Goal: Task Accomplishment & Management: Manage account settings

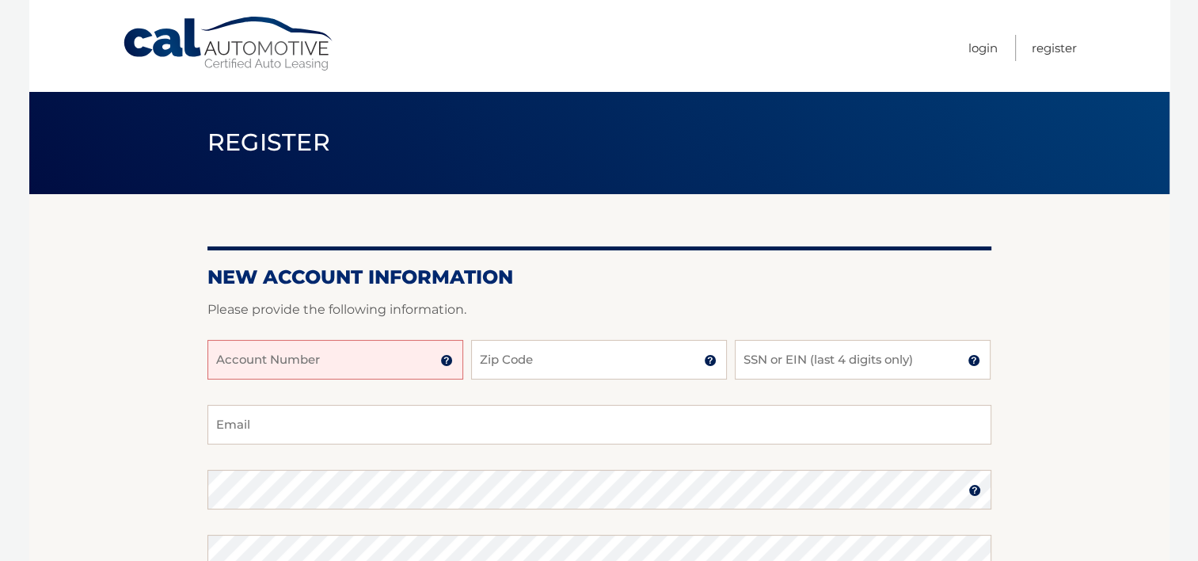
click at [363, 361] on input "Account Number" at bounding box center [335, 360] width 256 height 40
type input "44456000620"
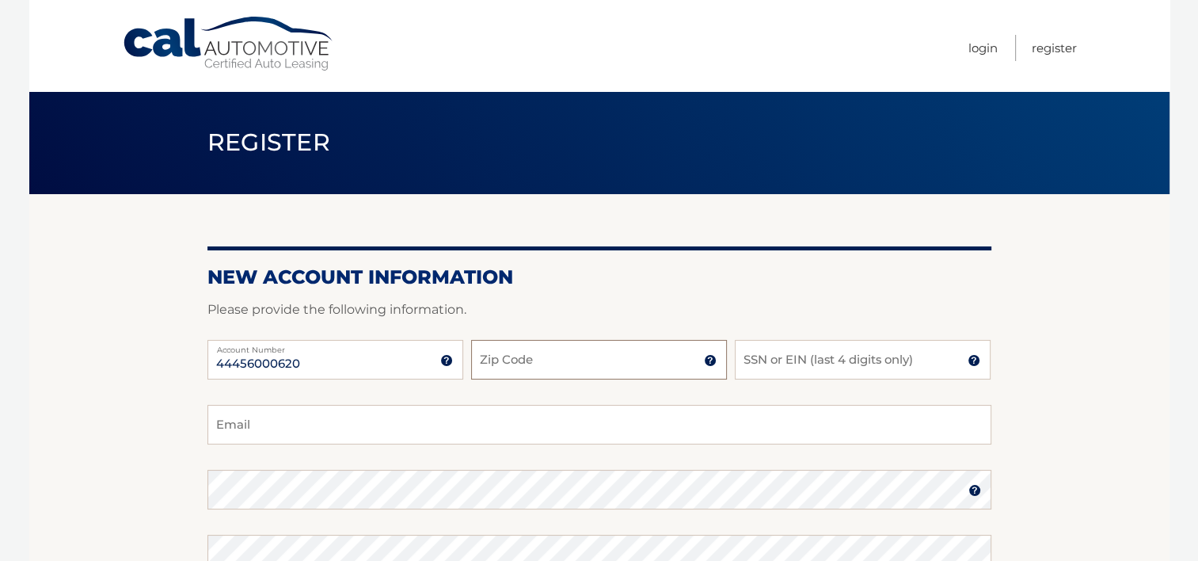
click at [575, 364] on input "Zip Code" at bounding box center [599, 360] width 256 height 40
type input "33463"
click at [741, 359] on input "SSN or EIN (last 4 digits only)" at bounding box center [863, 360] width 256 height 40
type input "9353"
click at [437, 427] on input "Email" at bounding box center [599, 425] width 784 height 40
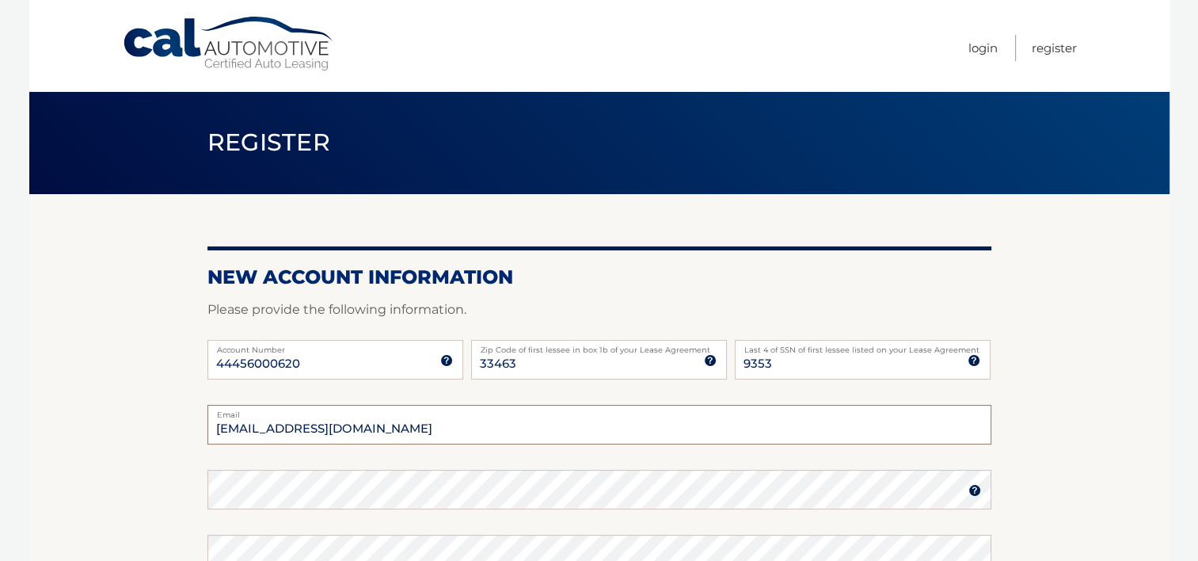
type input "maxobana@yahoo.com"
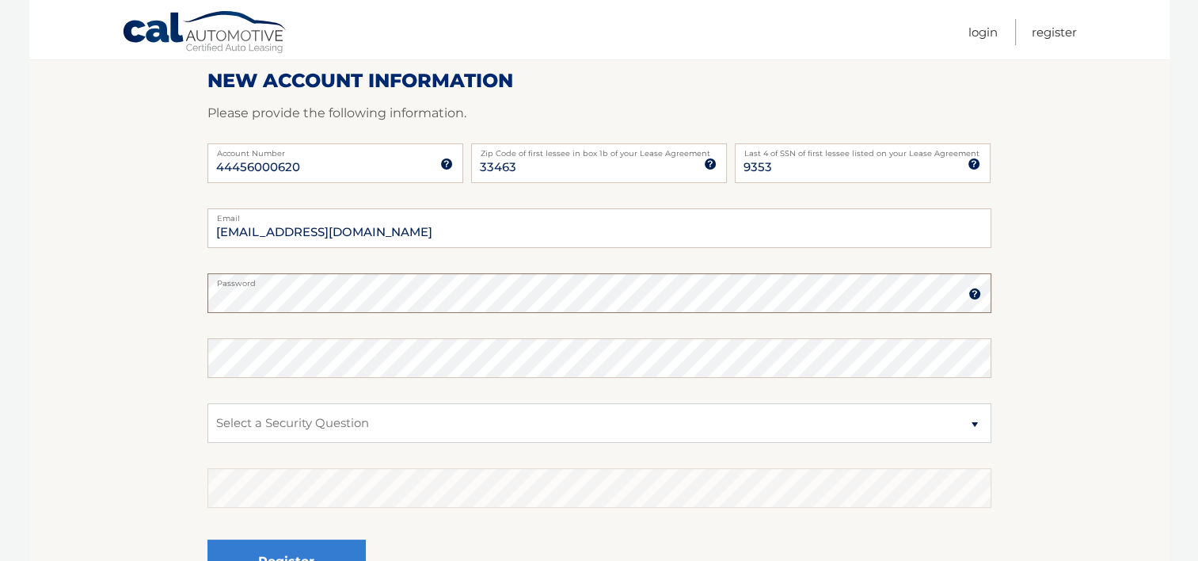
scroll to position [198, 0]
click at [443, 414] on select "Select a Security Question What was the name of your elementary school? What is…" at bounding box center [599, 421] width 784 height 40
select select "2"
click at [207, 401] on select "Select a Security Question What was the name of your elementary school? What is…" at bounding box center [599, 421] width 784 height 40
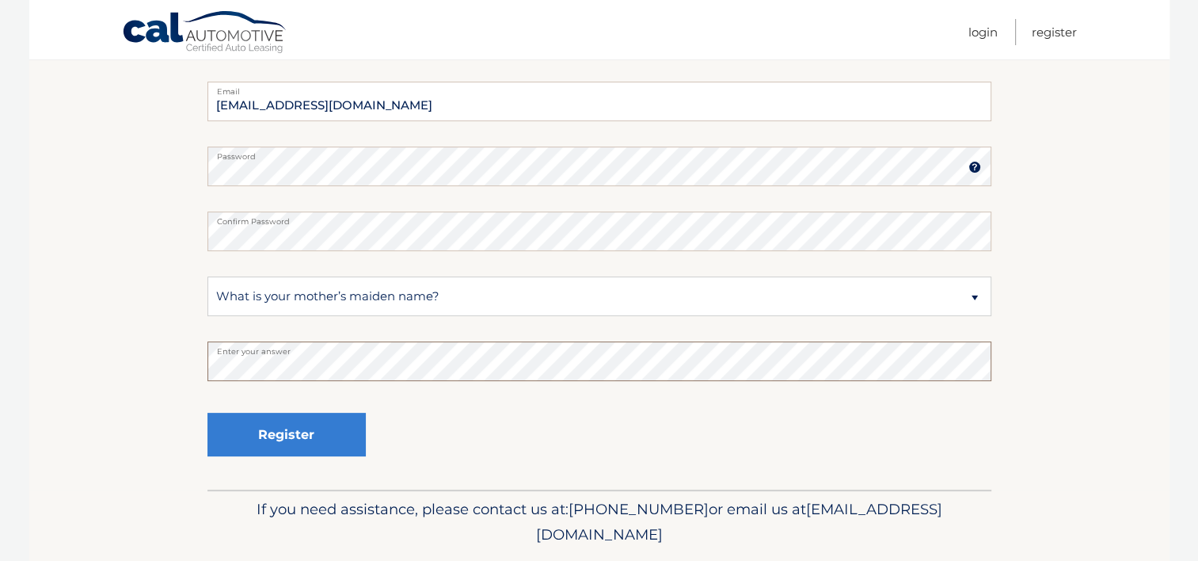
scroll to position [324, 0]
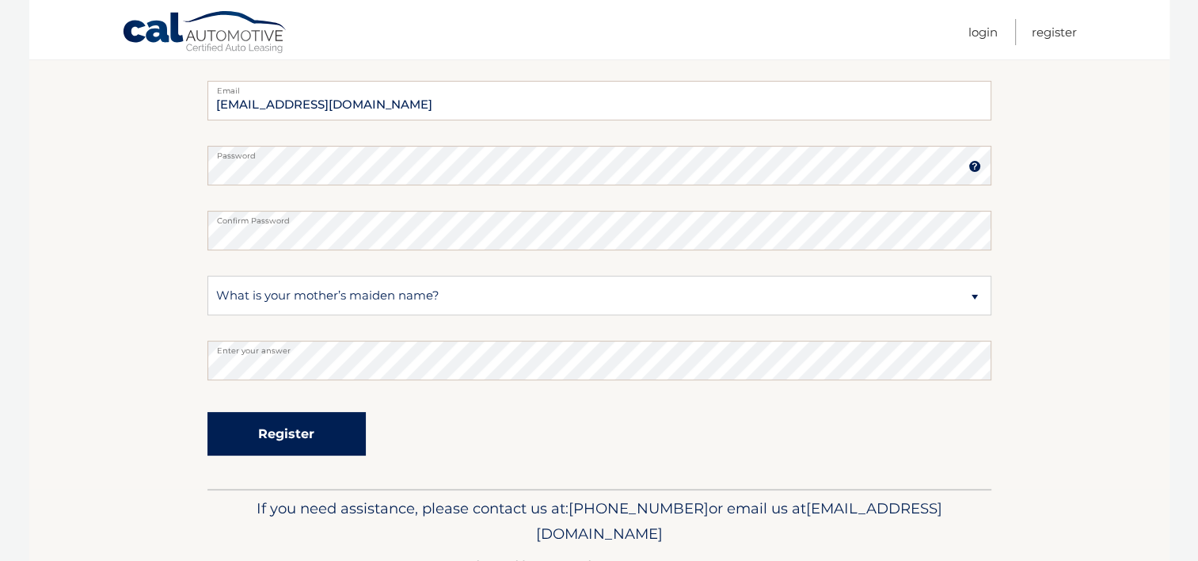
click at [300, 427] on button "Register" at bounding box center [286, 434] width 158 height 44
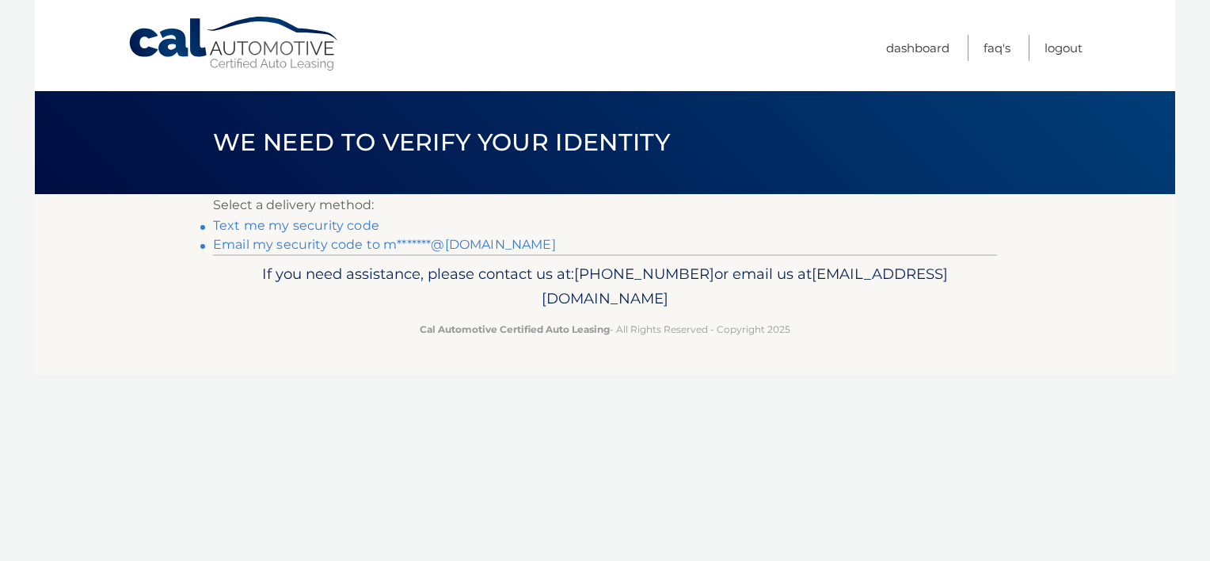
click at [373, 243] on link "Email my security code to m*******@yahoo.com" at bounding box center [384, 244] width 343 height 15
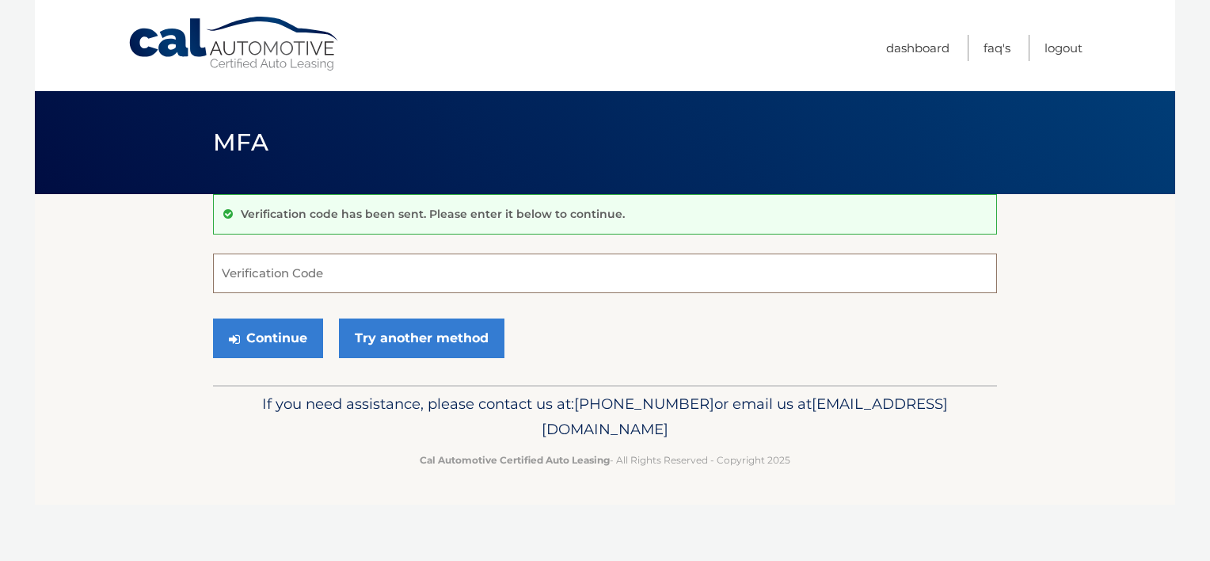
click at [345, 268] on input "Verification Code" at bounding box center [605, 273] width 784 height 40
type input "047708"
click at [276, 333] on button "Continue" at bounding box center [268, 338] width 110 height 40
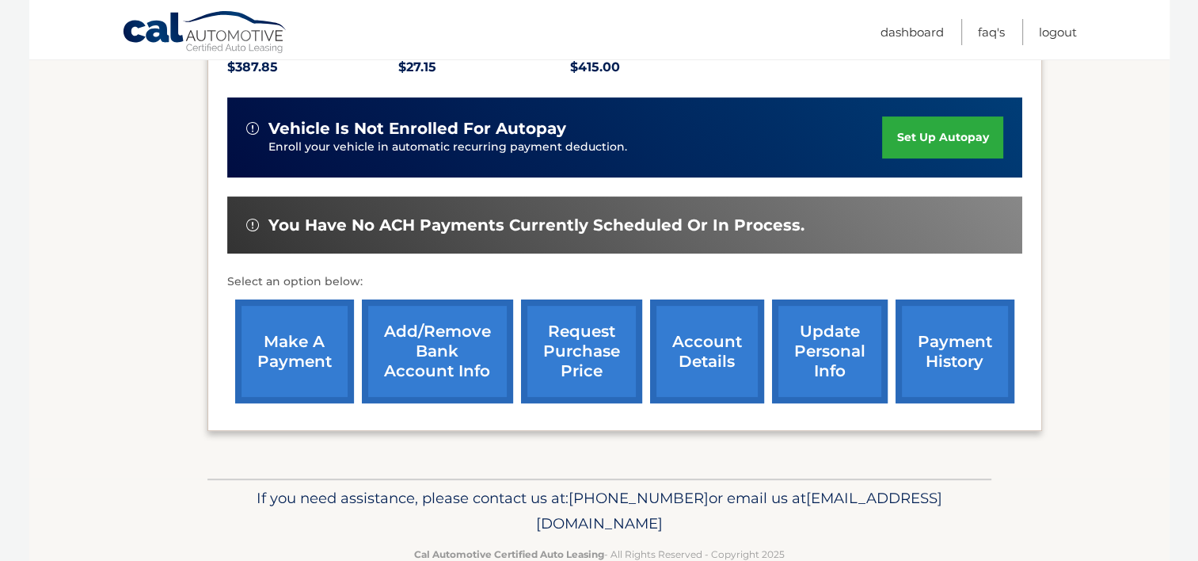
scroll to position [387, 0]
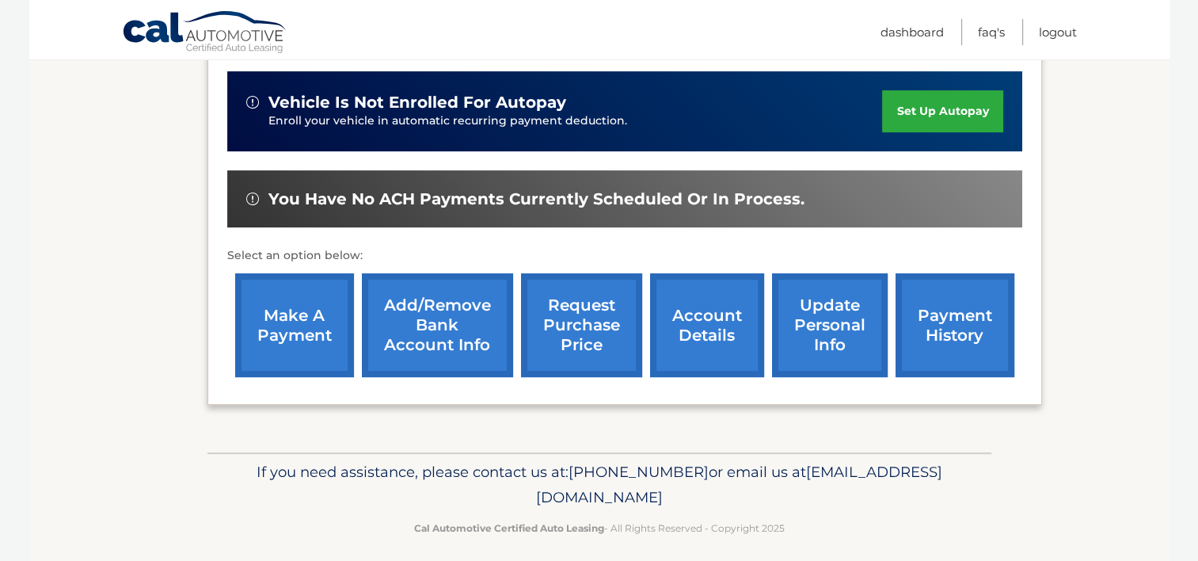
click at [823, 331] on link "update personal info" at bounding box center [830, 325] width 116 height 104
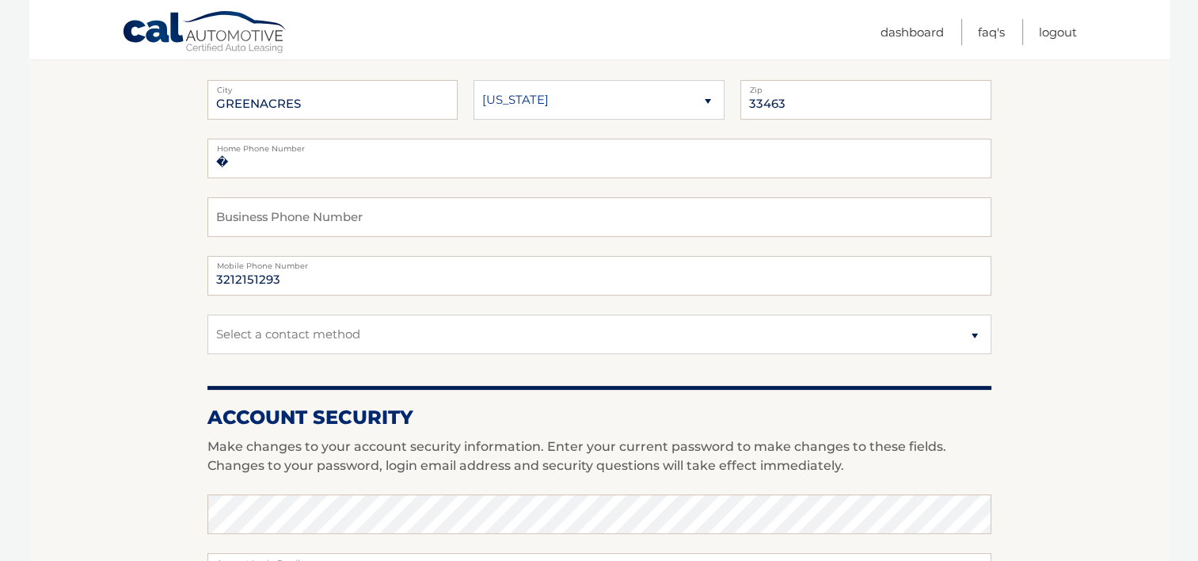
scroll to position [285, 0]
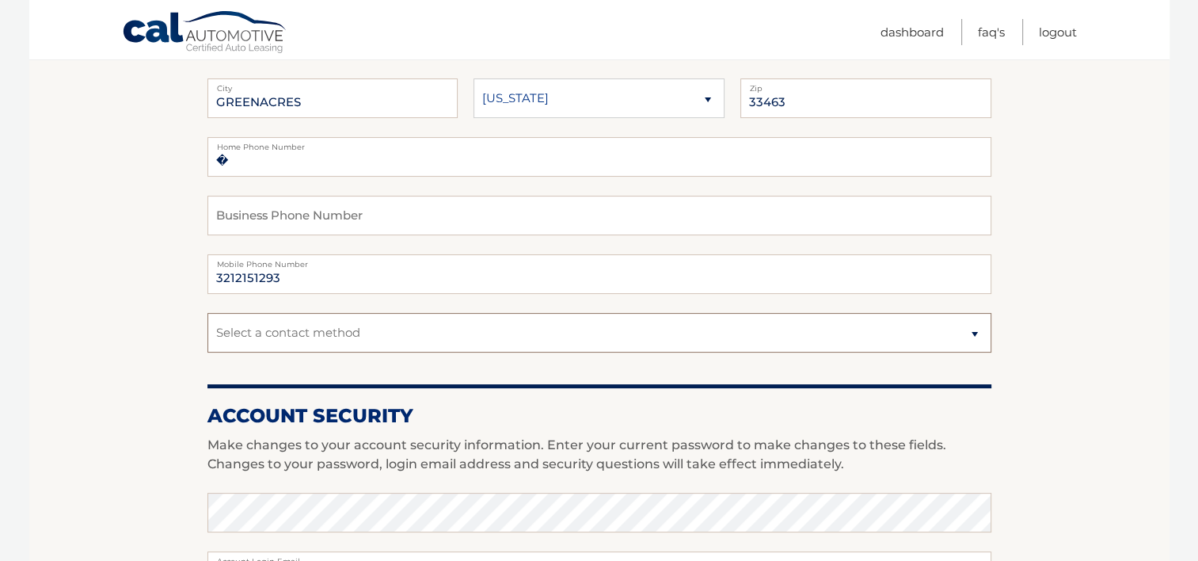
click at [972, 333] on select "Select a contact method Mobile Home" at bounding box center [599, 333] width 784 height 40
select select "1"
click at [207, 313] on select "Select a contact method Mobile Home" at bounding box center [599, 333] width 784 height 40
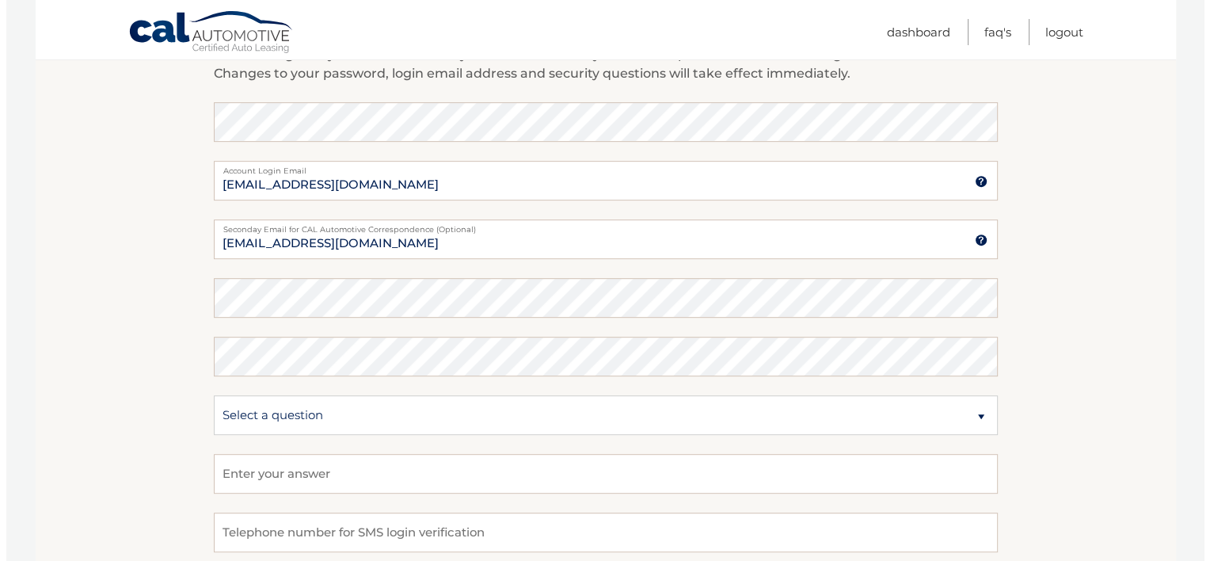
scroll to position [906, 0]
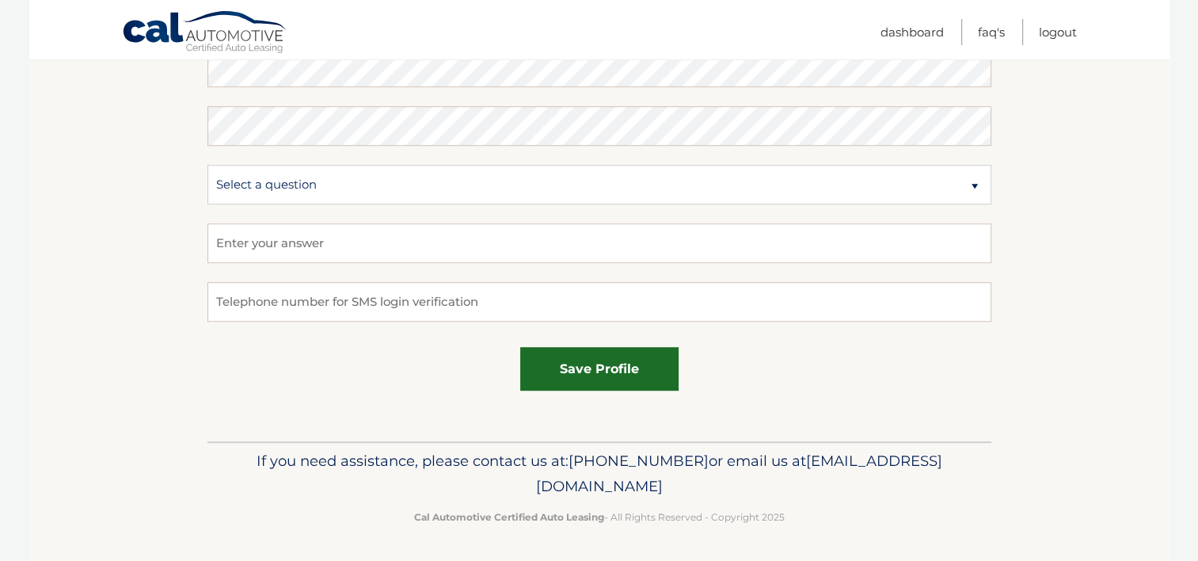
click at [620, 362] on button "save profile" at bounding box center [599, 369] width 158 height 44
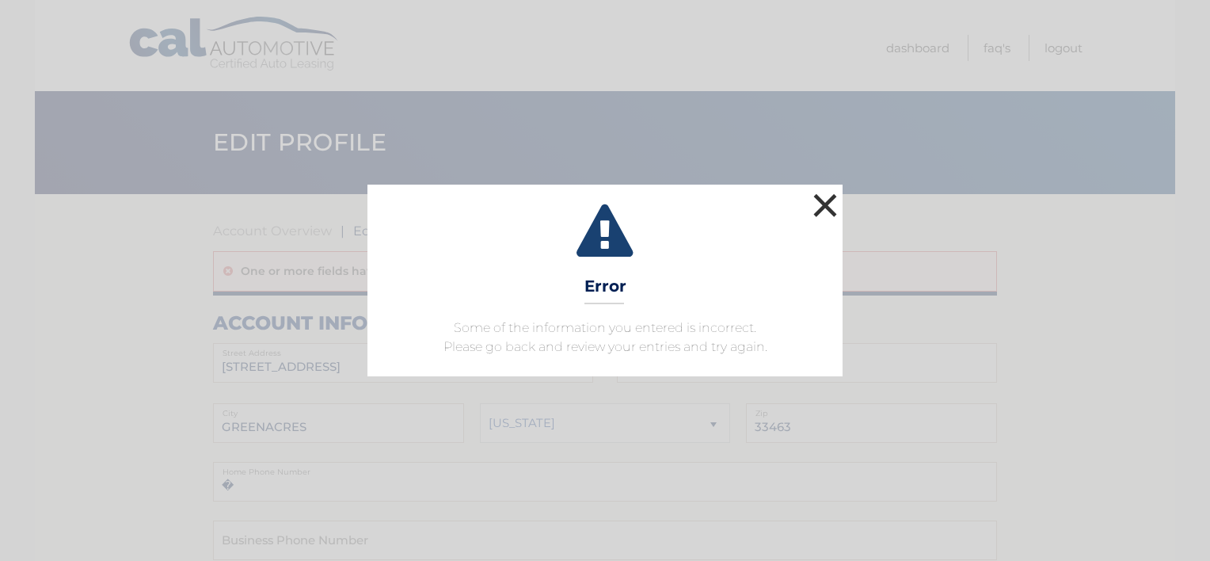
click at [826, 207] on button "×" at bounding box center [825, 205] width 32 height 32
select select "1"
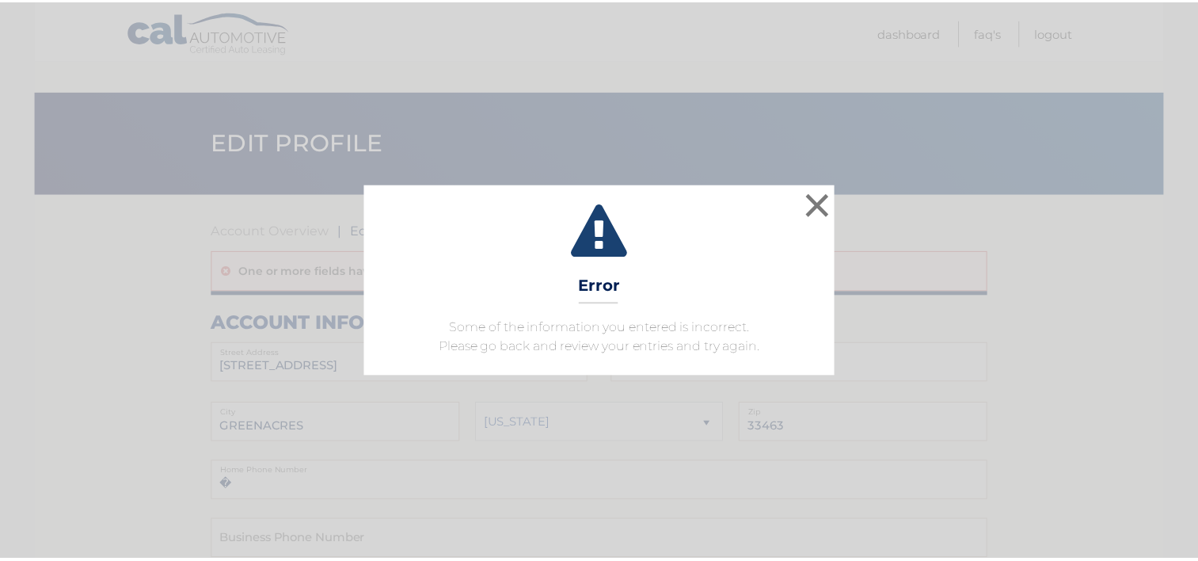
scroll to position [906, 0]
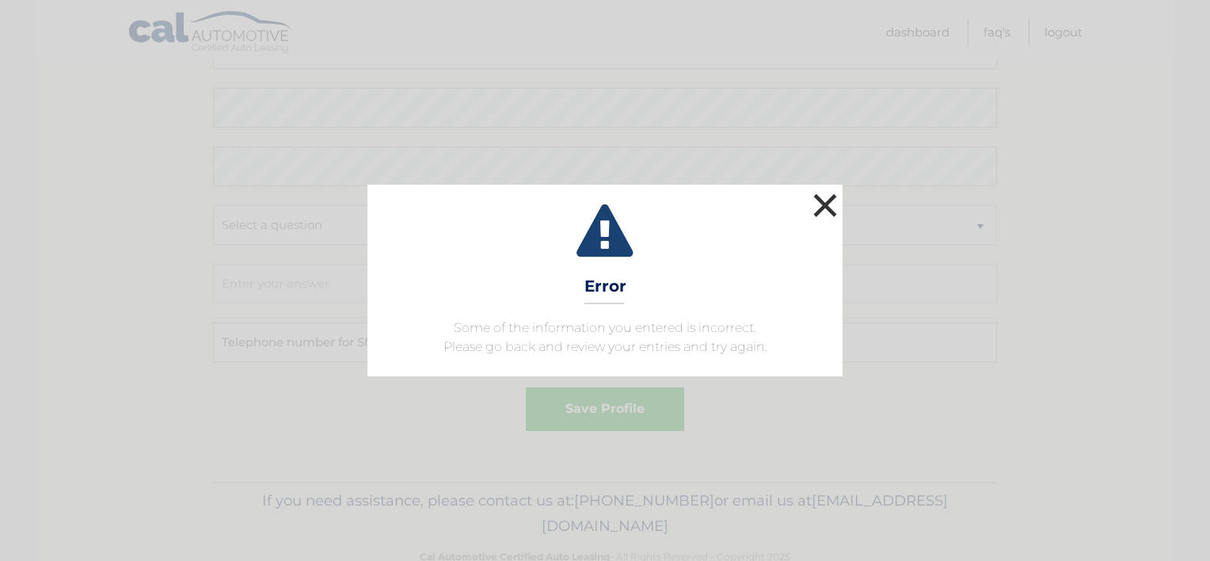
click at [826, 201] on button "×" at bounding box center [825, 205] width 32 height 32
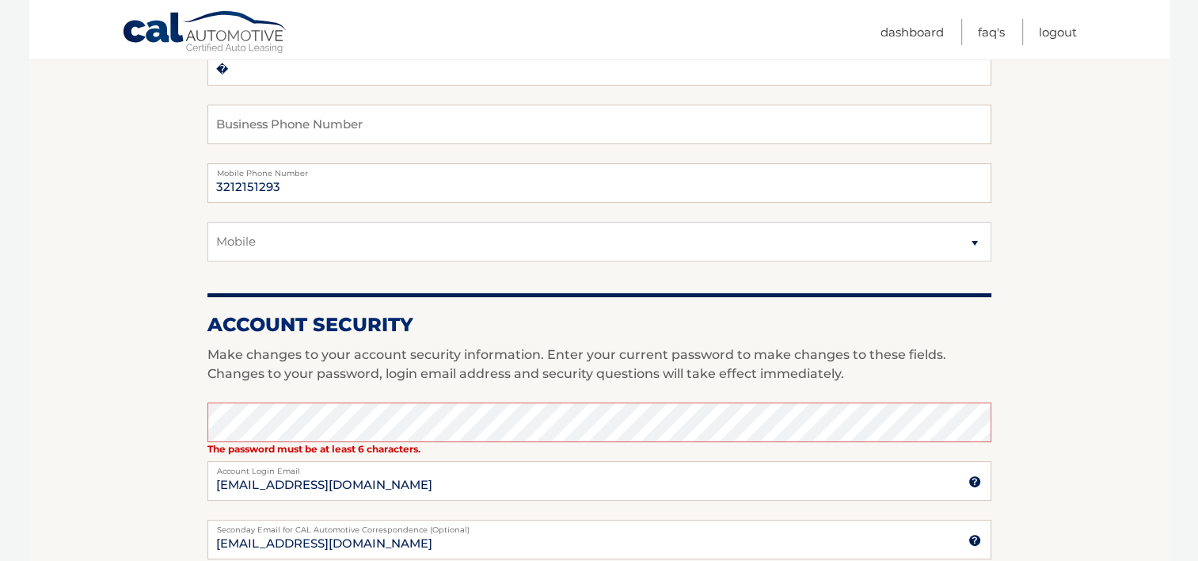
scroll to position [0, 0]
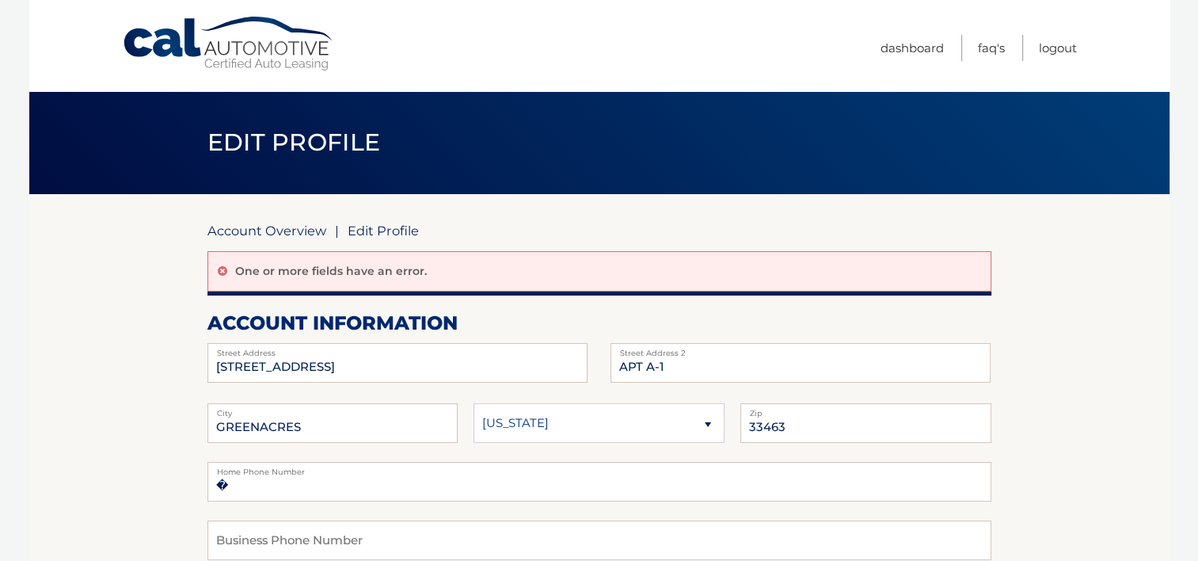
click at [250, 228] on link "Account Overview" at bounding box center [266, 230] width 119 height 16
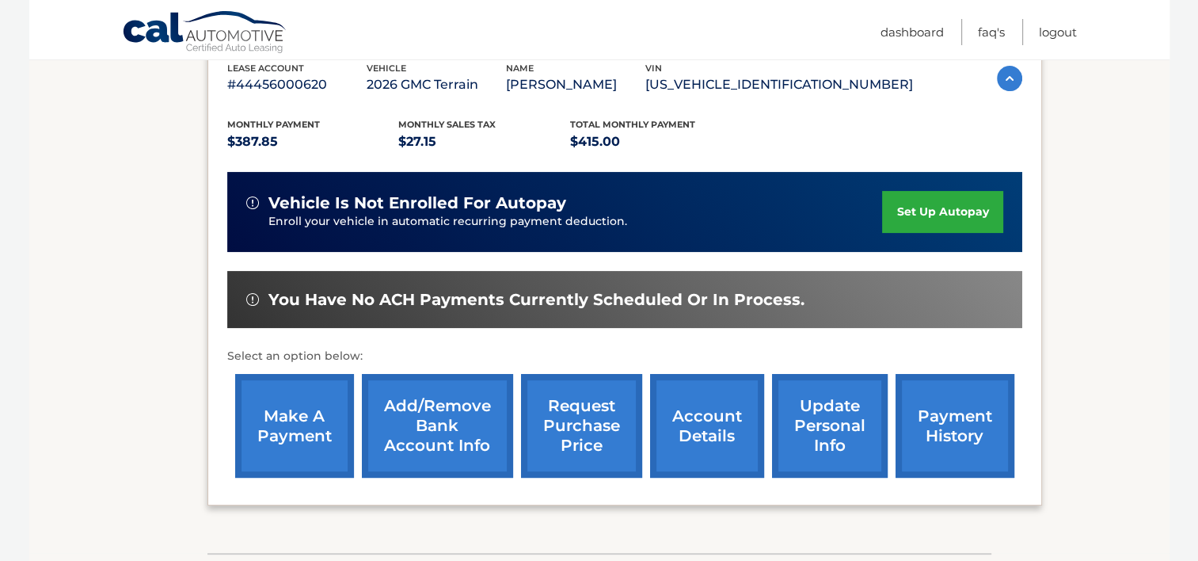
scroll to position [288, 0]
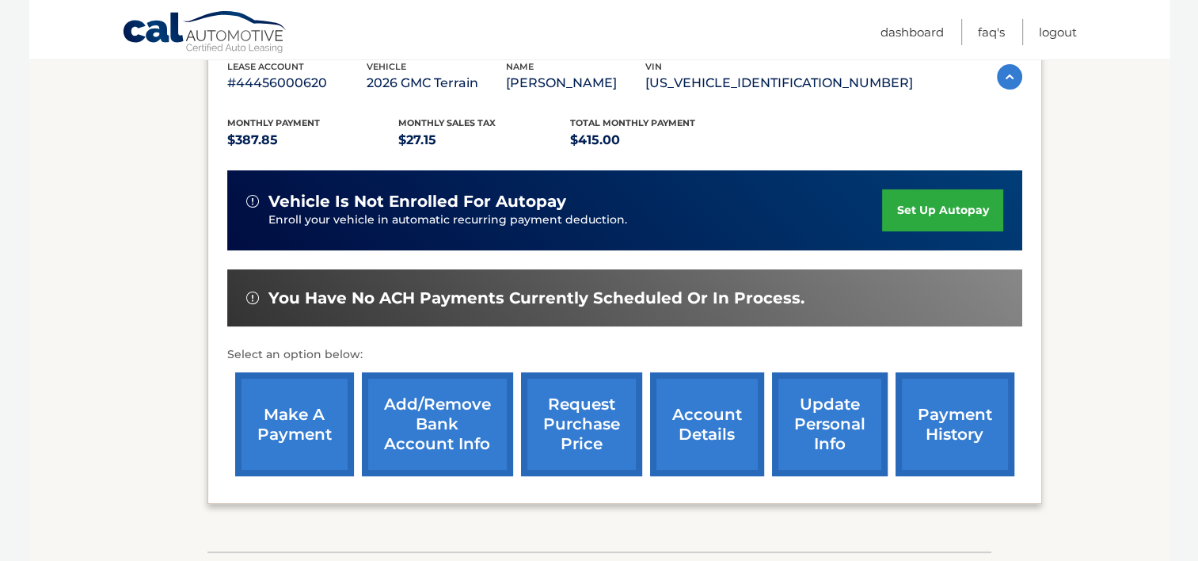
click at [415, 421] on link "Add/Remove bank account info" at bounding box center [437, 424] width 151 height 104
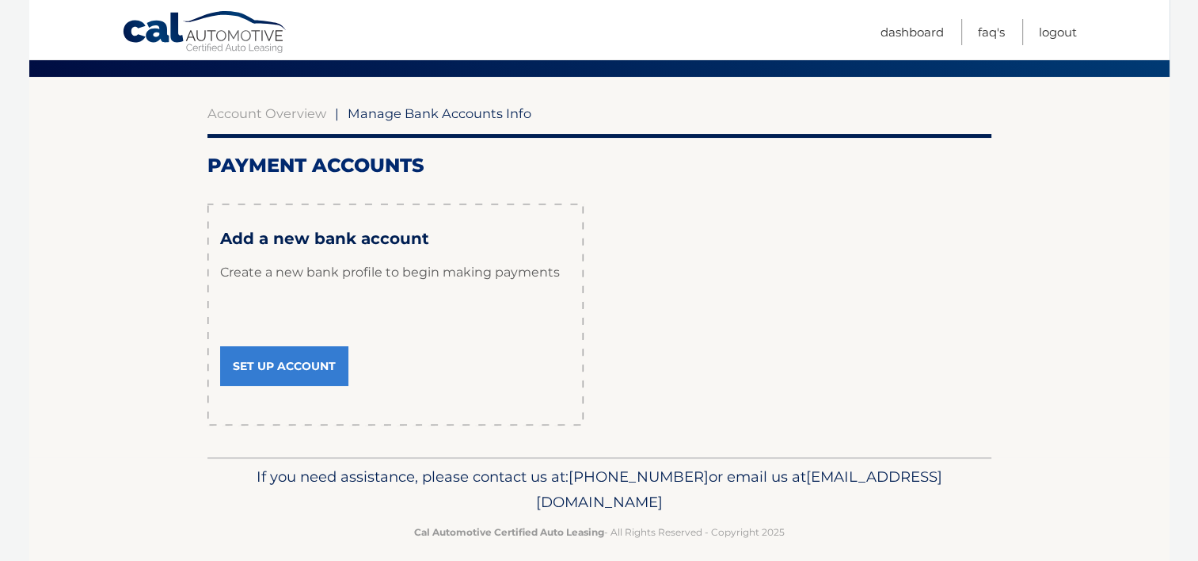
scroll to position [133, 0]
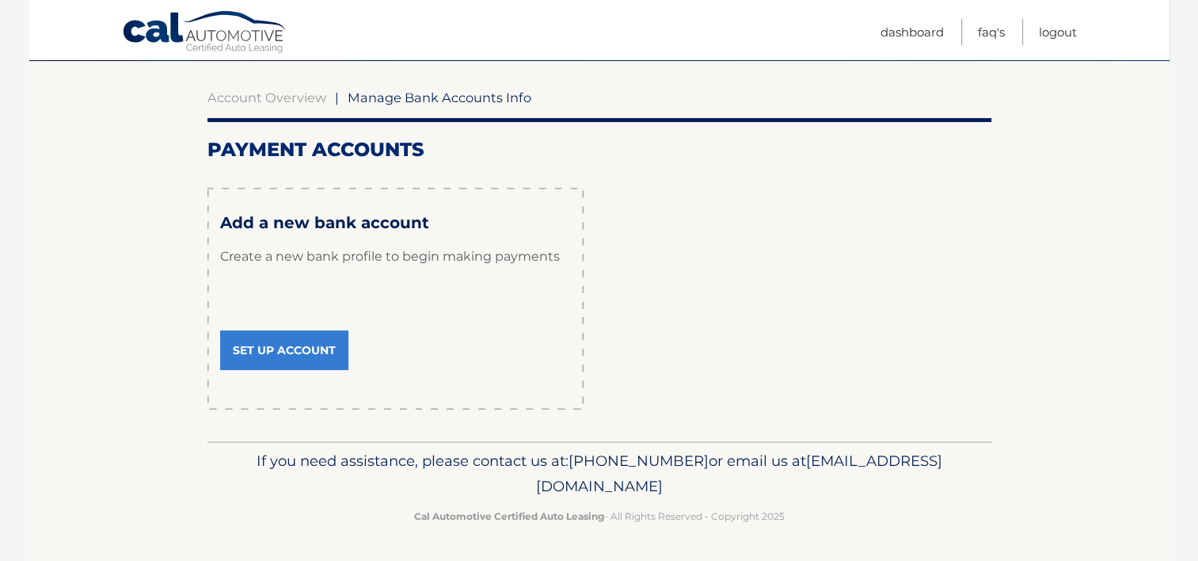
click at [314, 355] on link "Set Up Account" at bounding box center [284, 350] width 128 height 40
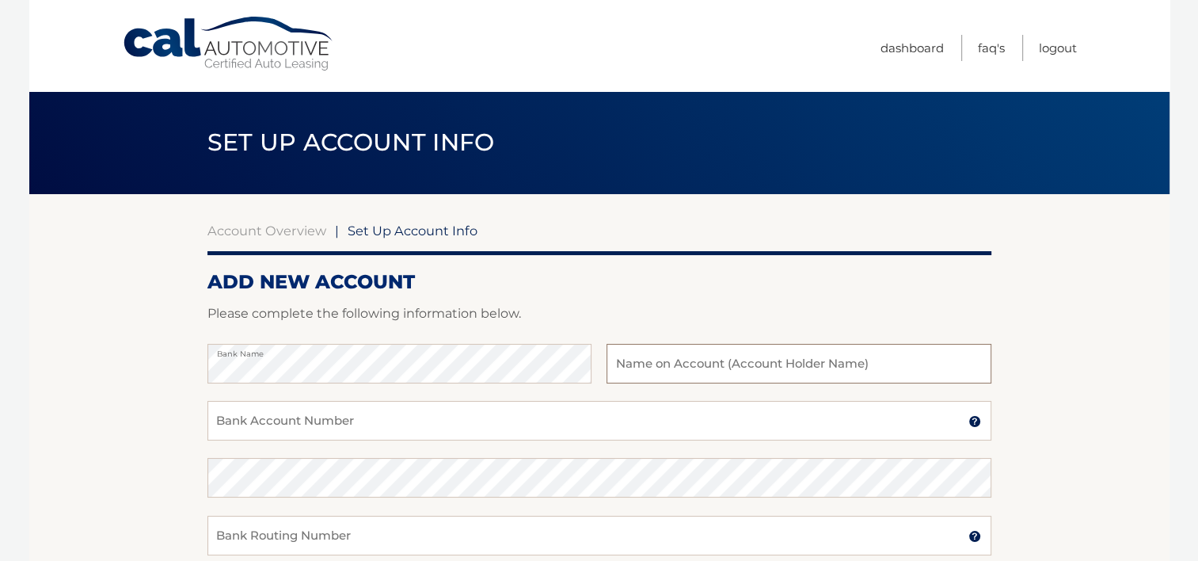
click at [621, 356] on input "text" at bounding box center [799, 364] width 384 height 40
type input "WF"
click at [432, 428] on input "Bank Account Number" at bounding box center [599, 421] width 784 height 40
type input "7650957538"
click at [454, 538] on input "Bank Routing Number" at bounding box center [599, 535] width 784 height 40
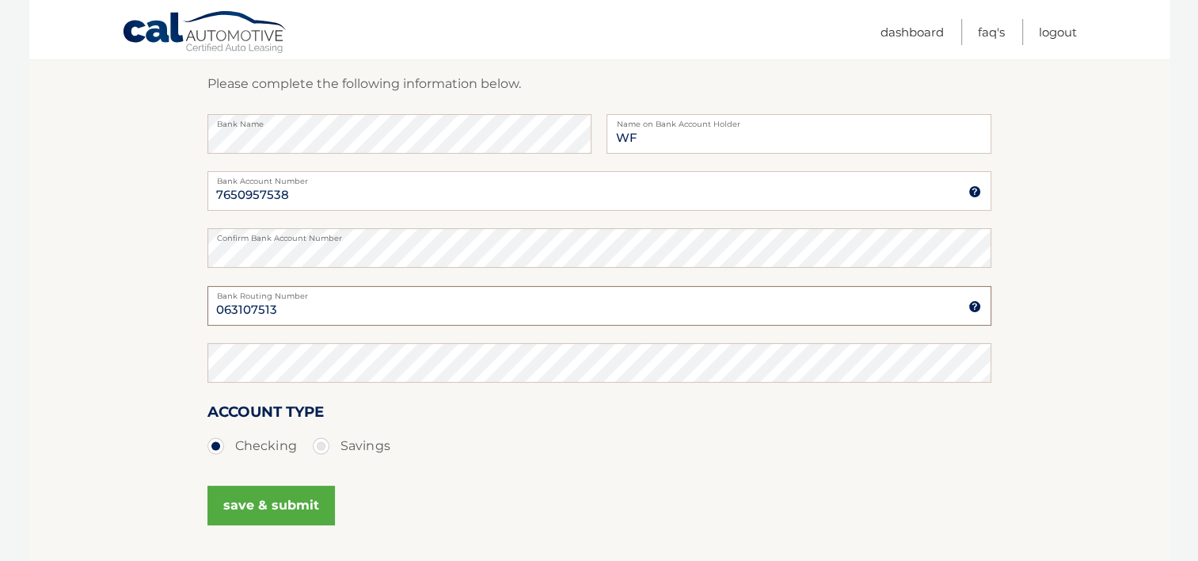
scroll to position [230, 0]
type input "063107513"
click at [288, 498] on button "save & submit" at bounding box center [270, 505] width 127 height 40
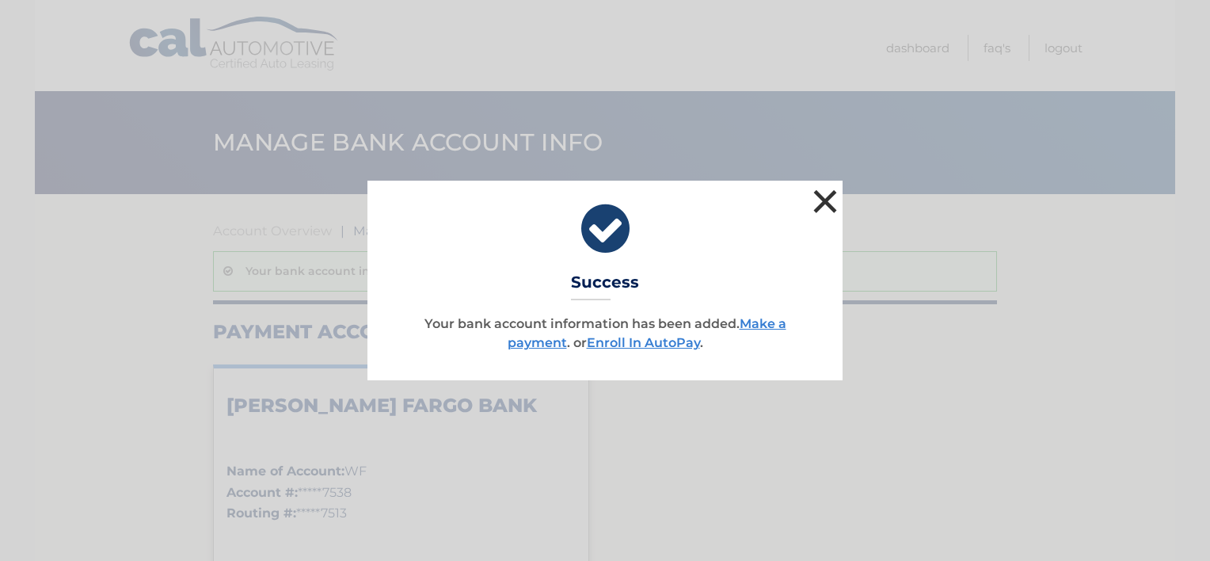
click at [823, 199] on button "×" at bounding box center [825, 201] width 32 height 32
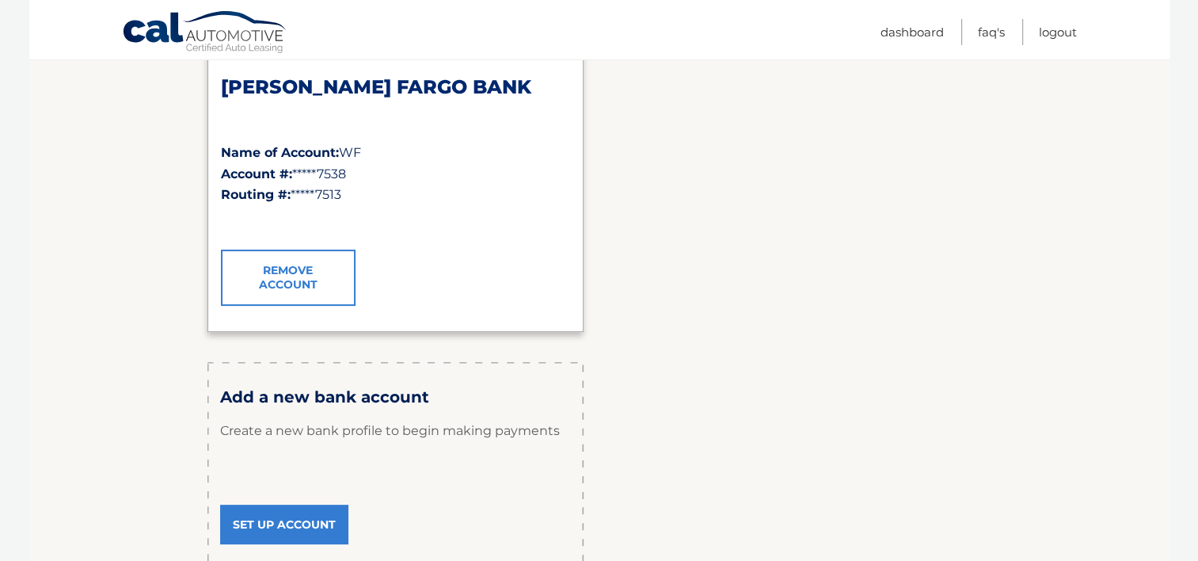
scroll to position [339, 0]
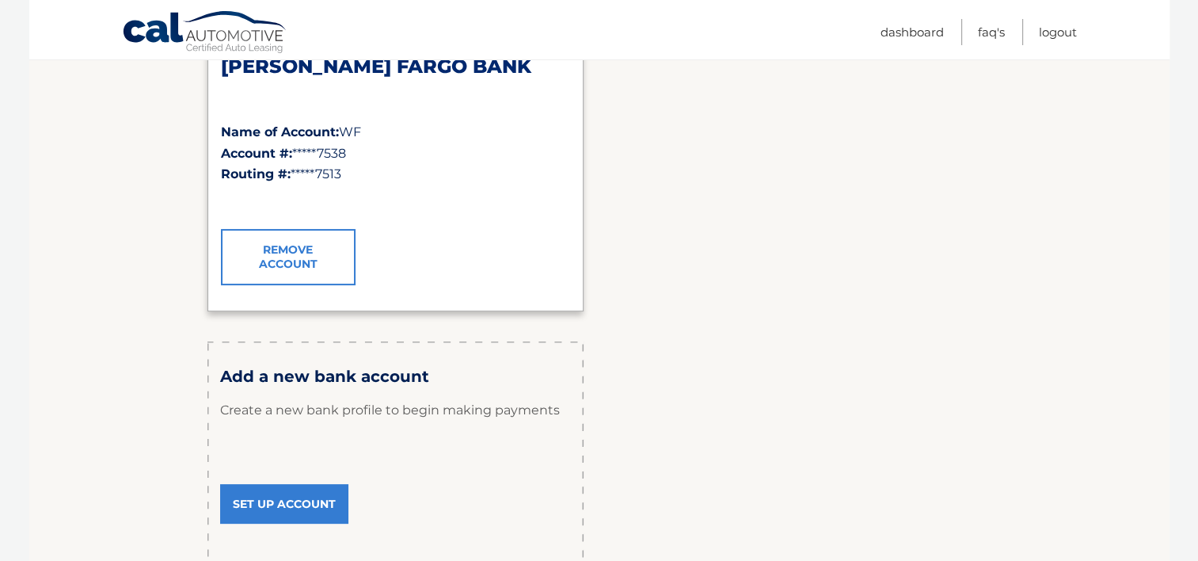
click at [291, 504] on link "Set Up Account" at bounding box center [284, 504] width 128 height 40
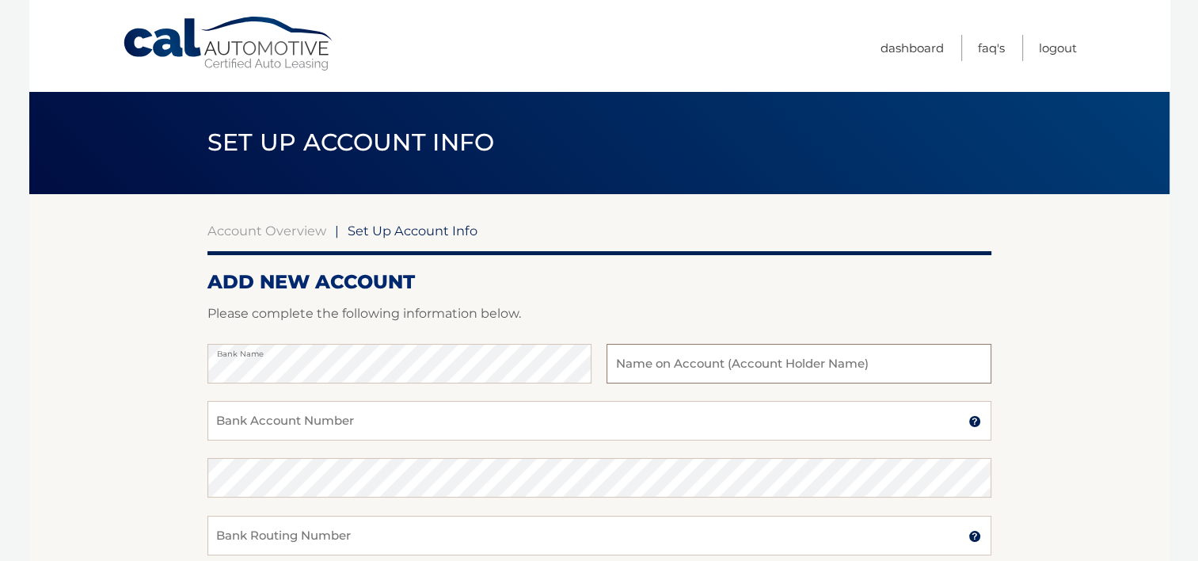
click at [620, 365] on input "text" at bounding box center [799, 364] width 384 height 40
type input "BofA"
click at [403, 425] on input "Bank Account Number" at bounding box center [599, 421] width 784 height 40
type input "898068313420"
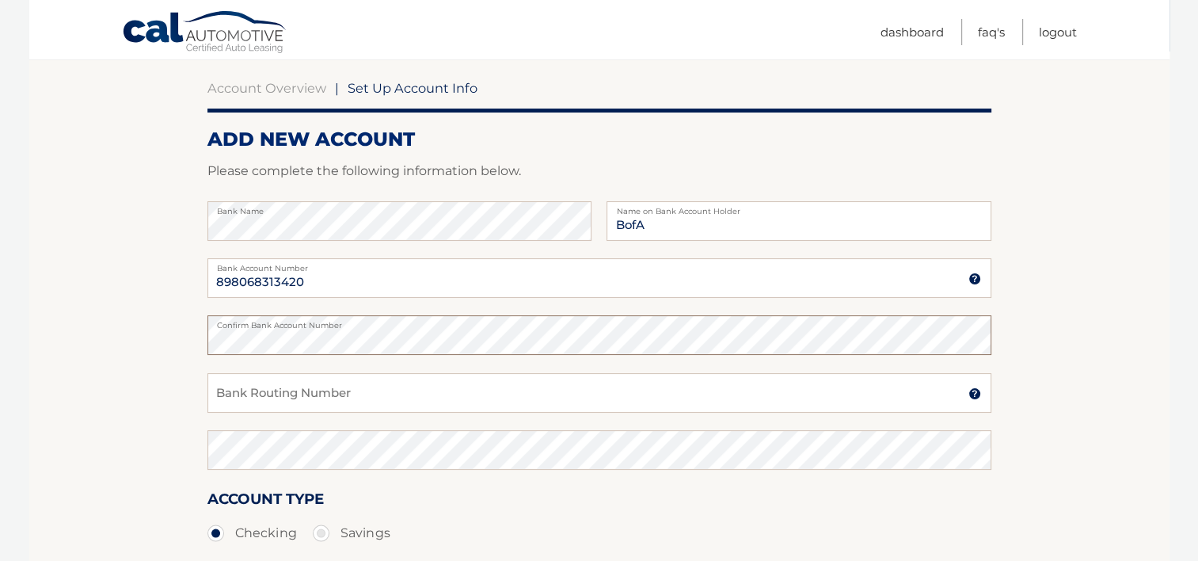
scroll to position [167, 0]
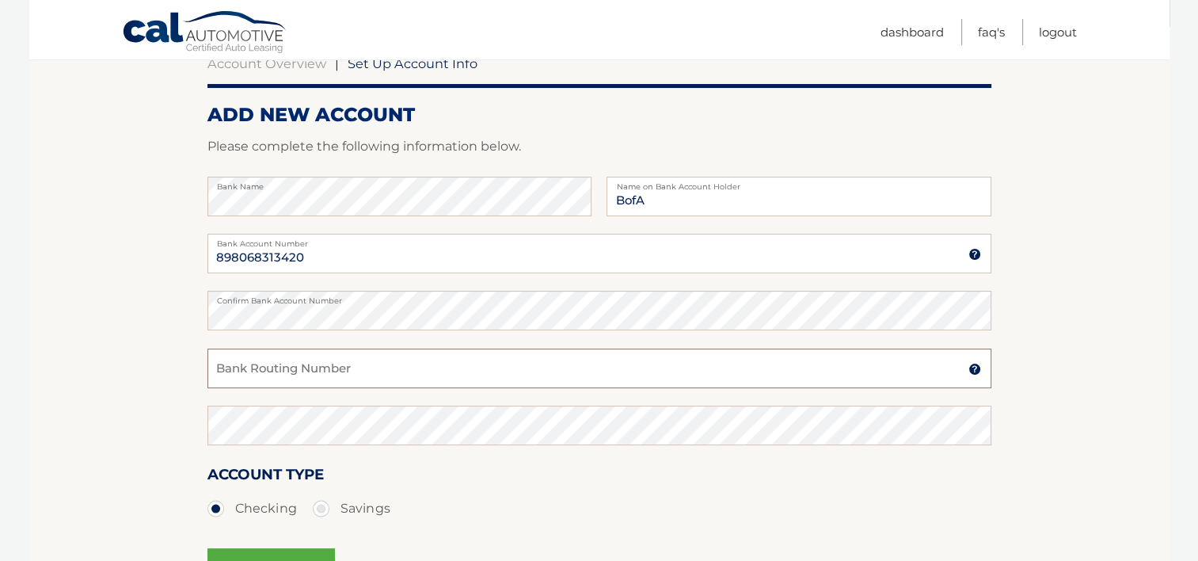
click at [609, 361] on input "Bank Routing Number" at bounding box center [599, 368] width 784 height 40
type input "063100277"
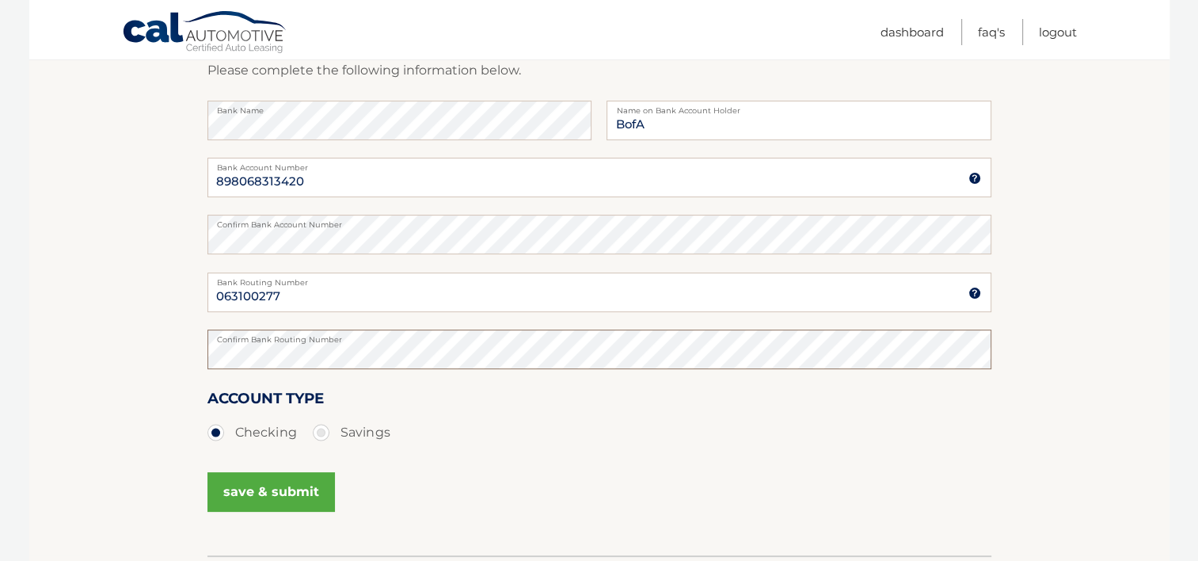
scroll to position [257, 0]
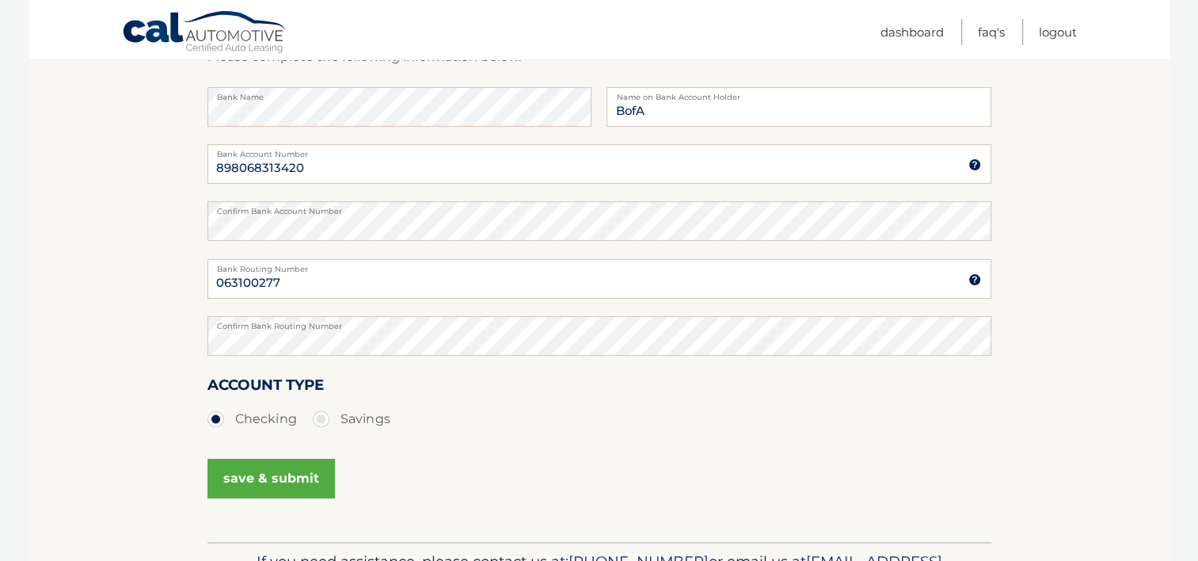
click at [282, 472] on button "save & submit" at bounding box center [270, 478] width 127 height 40
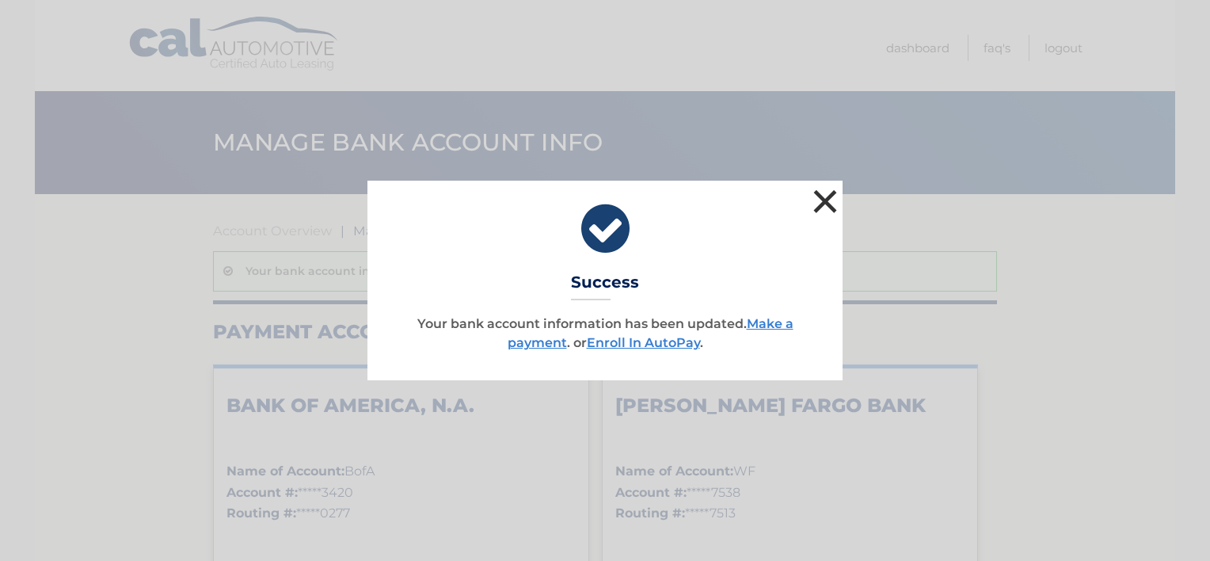
click at [824, 199] on button "×" at bounding box center [825, 201] width 32 height 32
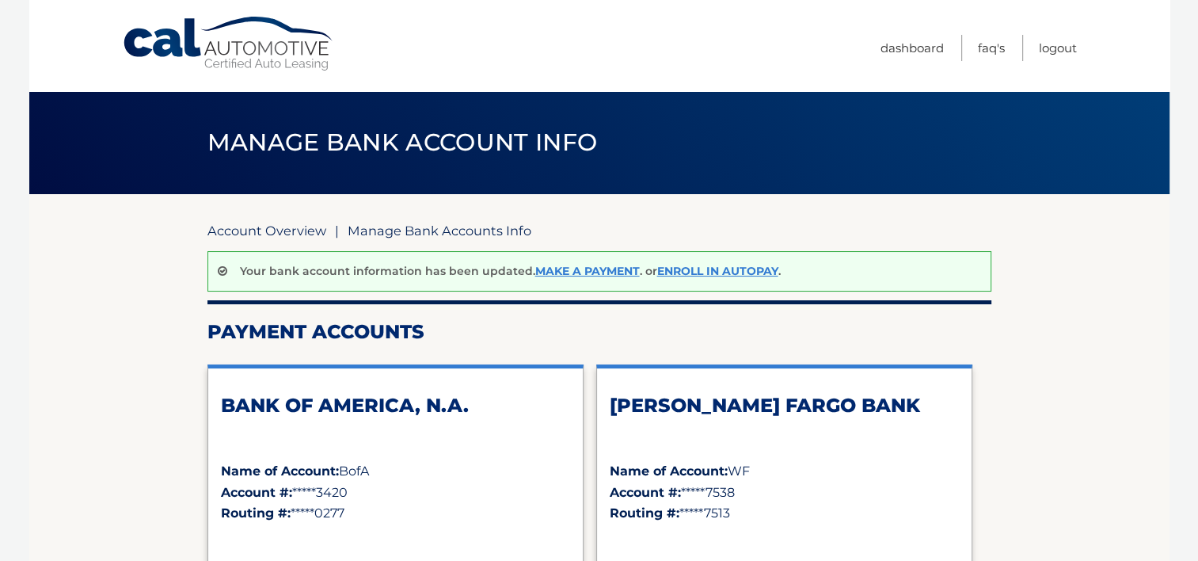
click at [292, 230] on link "Account Overview" at bounding box center [266, 230] width 119 height 16
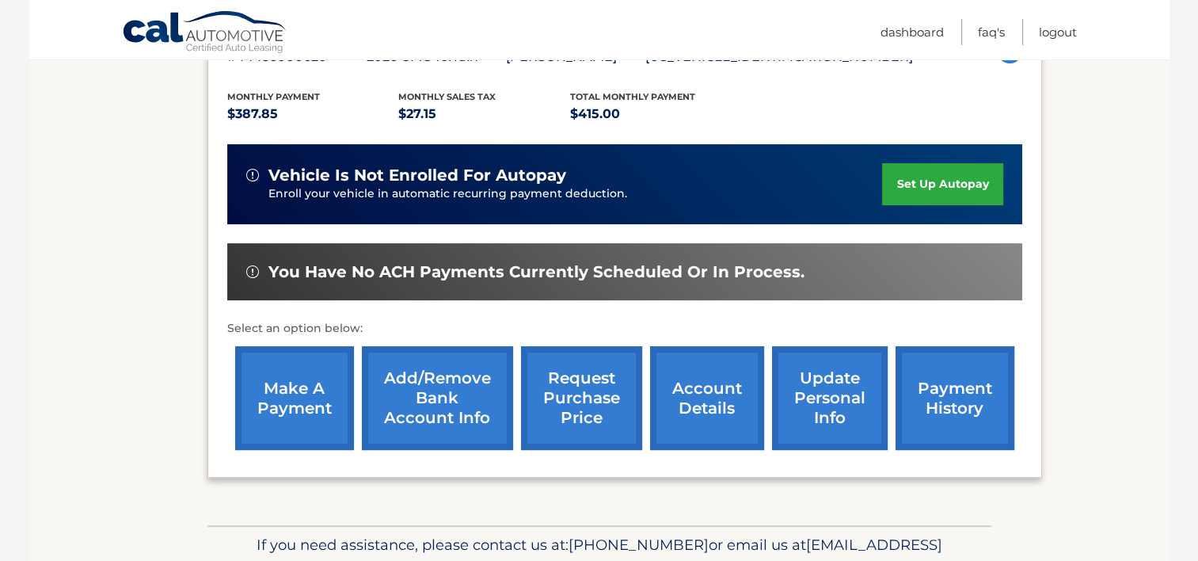
scroll to position [321, 0]
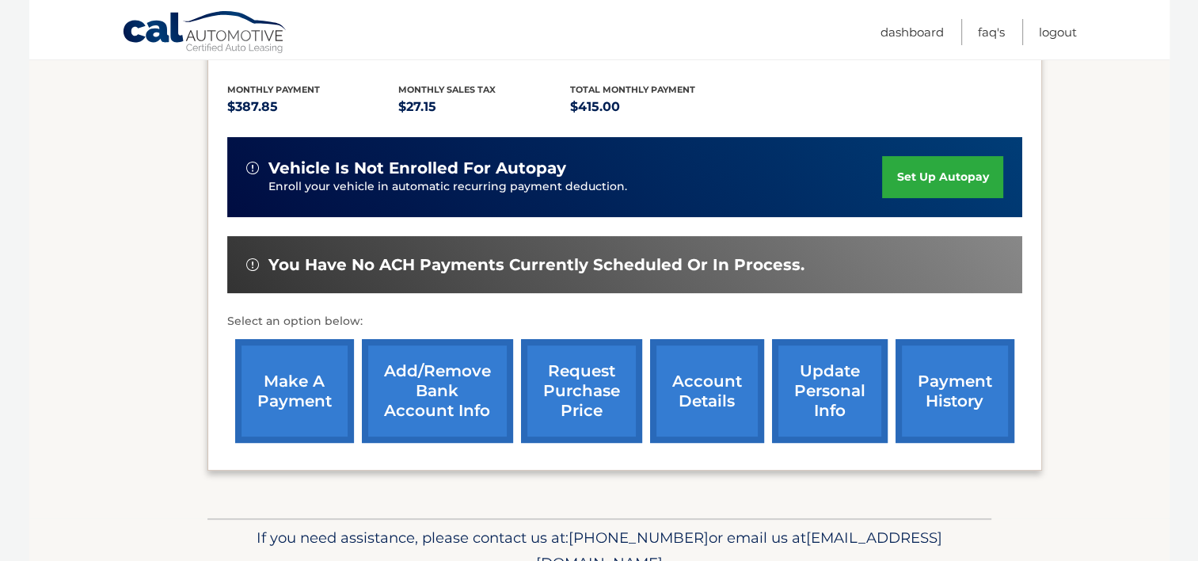
click at [288, 397] on link "make a payment" at bounding box center [294, 391] width 119 height 104
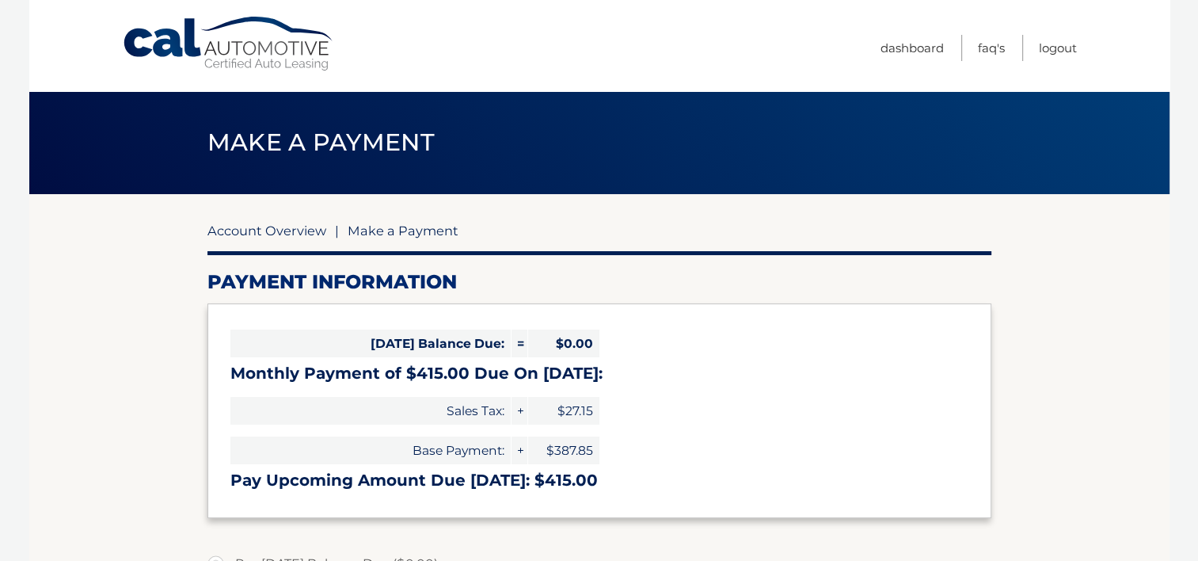
click at [283, 232] on link "Account Overview" at bounding box center [266, 230] width 119 height 16
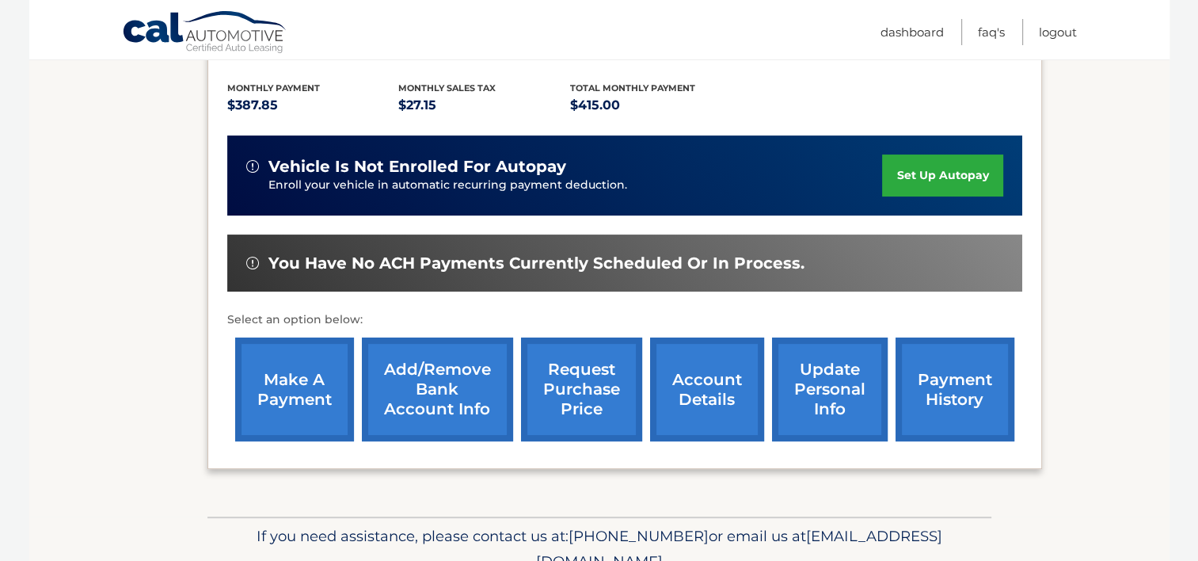
scroll to position [324, 0]
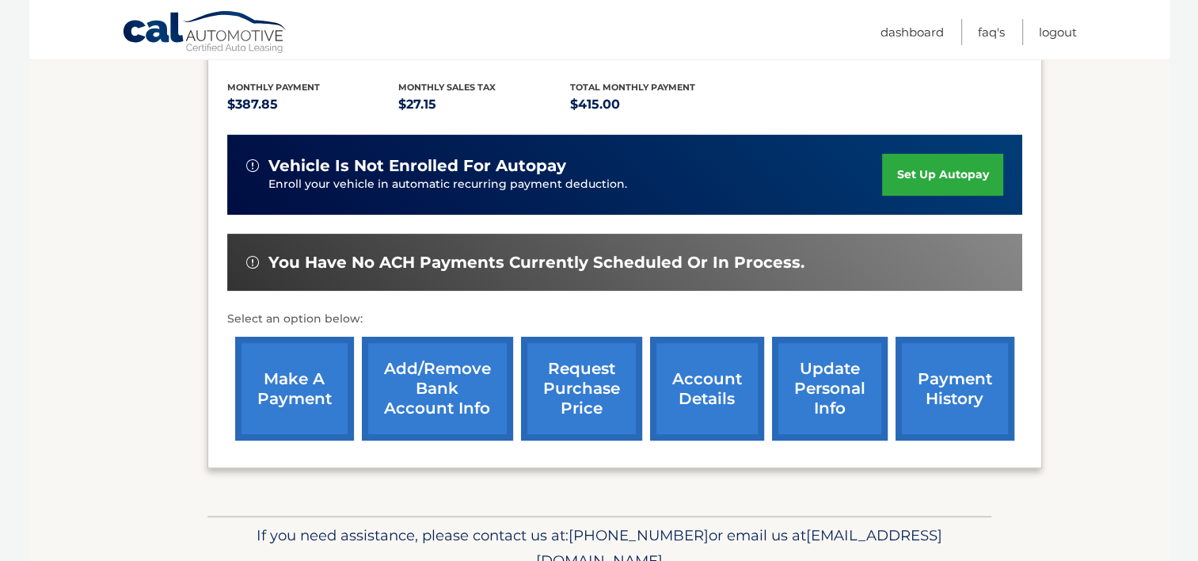
click at [582, 396] on link "request purchase price" at bounding box center [581, 389] width 121 height 104
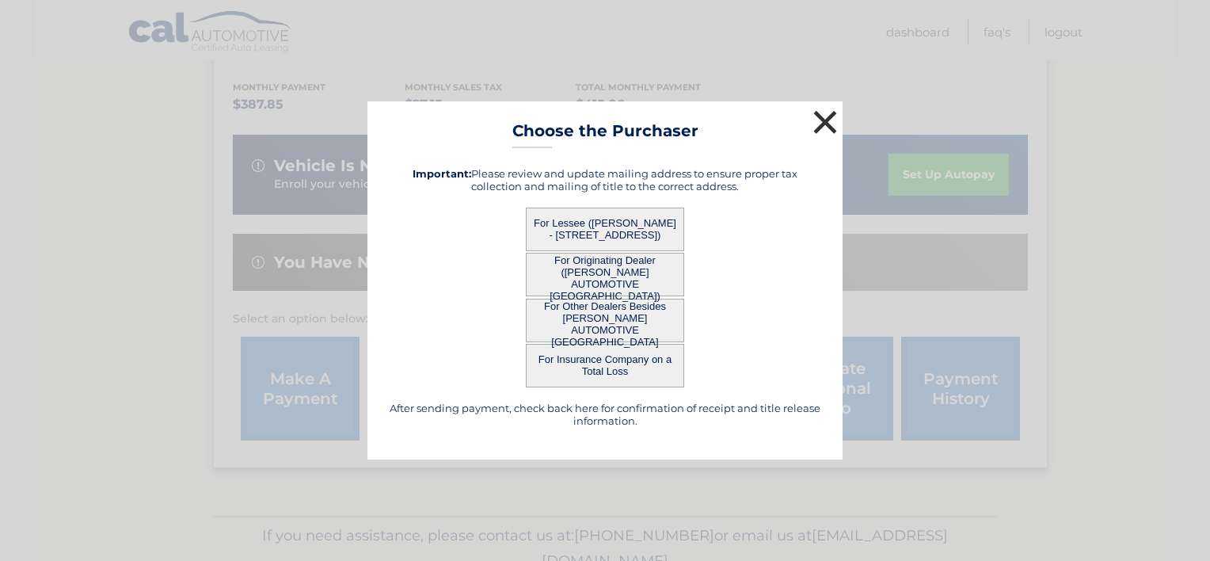
click at [822, 124] on button "×" at bounding box center [825, 122] width 32 height 32
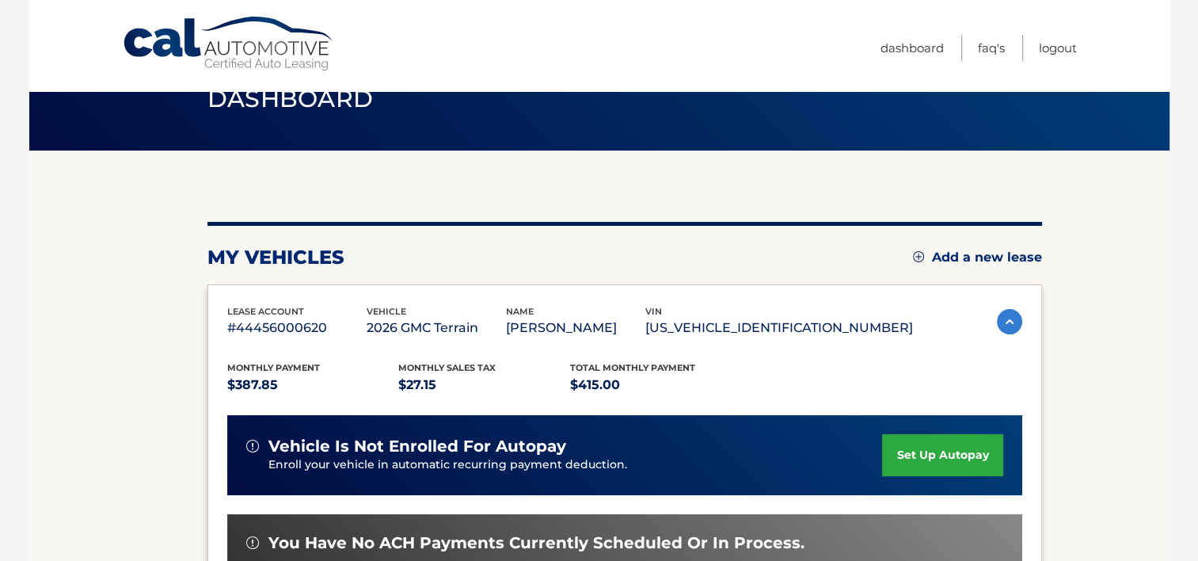
scroll to position [0, 0]
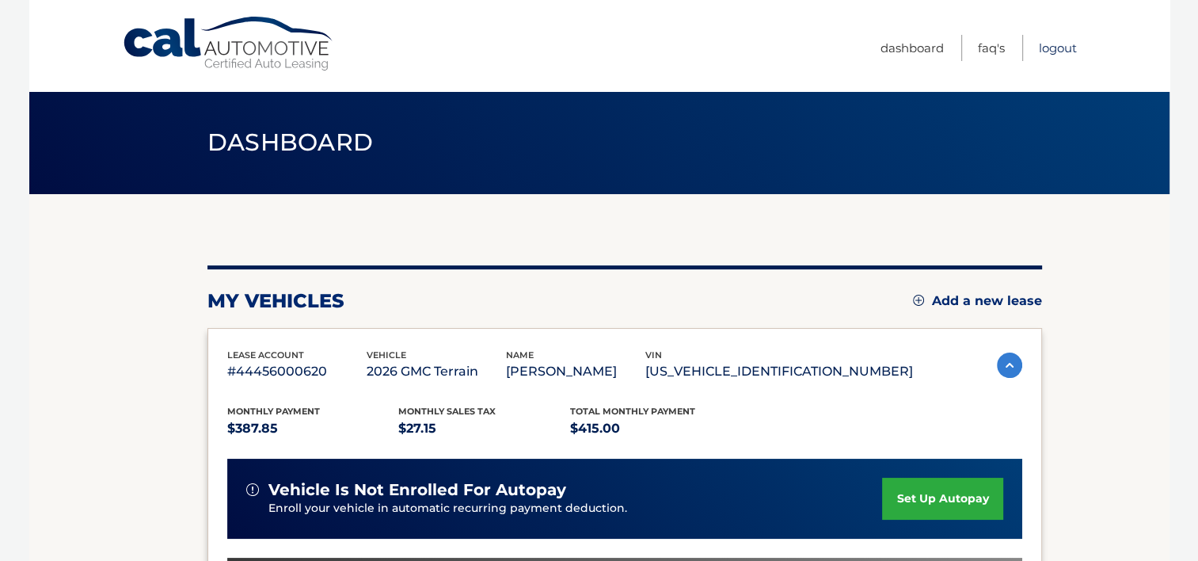
click at [1058, 47] on link "Logout" at bounding box center [1058, 48] width 38 height 26
